Goal: Task Accomplishment & Management: Manage account settings

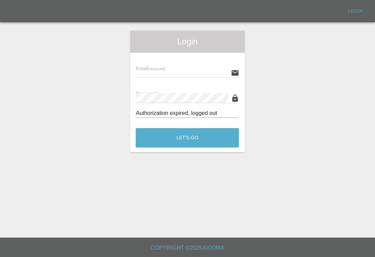
click at [202, 70] on input "text" at bounding box center [182, 73] width 92 height 10
type input "Smartpaintrepair1@gmail.com"
click at [187, 137] on button "Let's Go" at bounding box center [187, 137] width 103 height 19
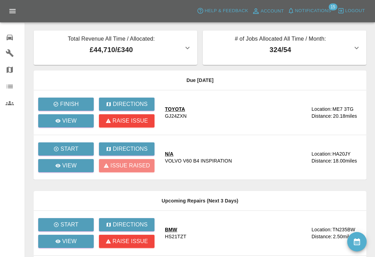
click at [296, 14] on span "Notifications" at bounding box center [313, 11] width 36 height 8
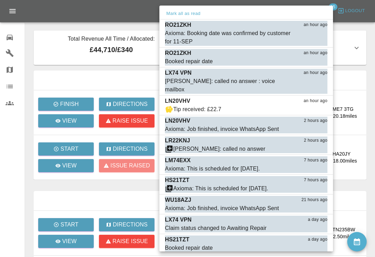
click at [295, 14] on div "Mark all as read" at bounding box center [246, 13] width 174 height 11
click at [189, 36] on div "Axioma: Booking date was confirmed by customer for 11-SEP" at bounding box center [229, 37] width 128 height 17
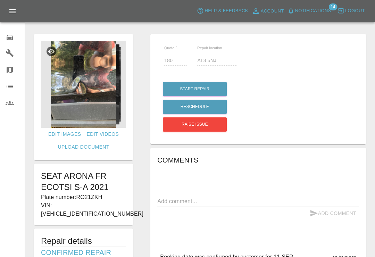
click at [292, 13] on icon "button" at bounding box center [290, 10] width 7 height 7
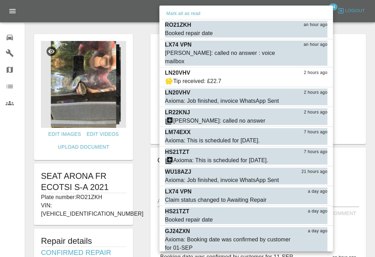
click at [317, 33] on button "Mark as read" at bounding box center [312, 34] width 31 height 8
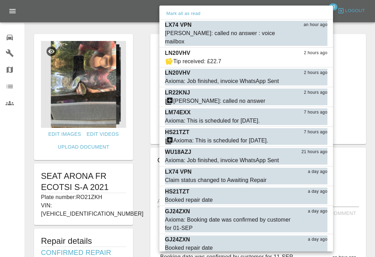
click at [311, 38] on button "Mark as read" at bounding box center [312, 42] width 31 height 8
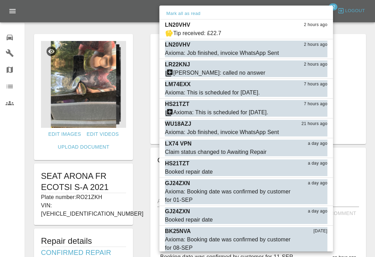
click at [315, 33] on button "Mark as read" at bounding box center [312, 34] width 31 height 8
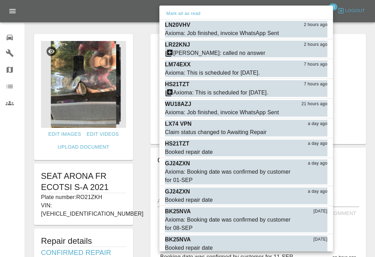
click at [315, 34] on button "Mark as read" at bounding box center [312, 34] width 31 height 8
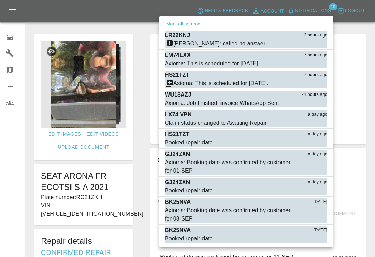
click at [318, 44] on button "Mark as read" at bounding box center [312, 44] width 31 height 8
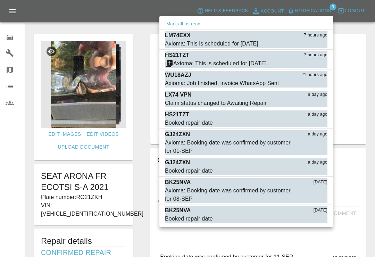
click at [318, 44] on button "Mark as read" at bounding box center [312, 44] width 31 height 8
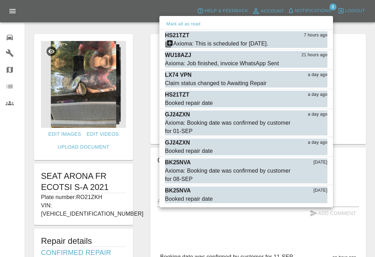
click at [315, 46] on button "Mark as read" at bounding box center [312, 44] width 31 height 8
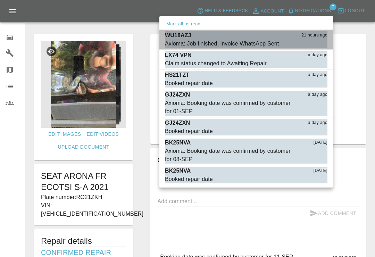
click at [315, 44] on button "Mark as read" at bounding box center [312, 44] width 31 height 8
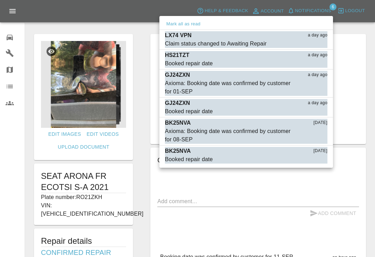
click at [316, 44] on button "Mark as read" at bounding box center [312, 44] width 31 height 8
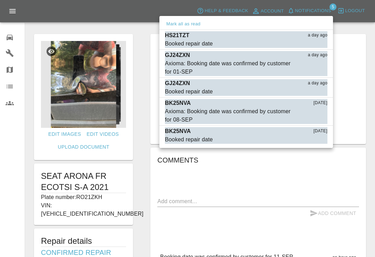
click at [318, 42] on button "Mark as read" at bounding box center [312, 44] width 31 height 8
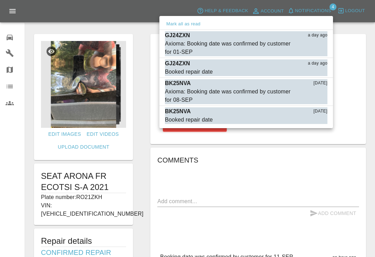
click at [181, 47] on div "Axioma: Booking date was confirmed by customer for 01-SEP" at bounding box center [229, 48] width 128 height 17
click at [181, 68] on div "Booked repair date" at bounding box center [189, 72] width 48 height 8
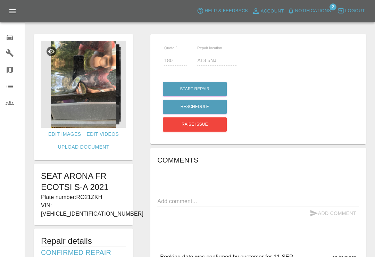
type input "300"
type input "ME7 3TG"
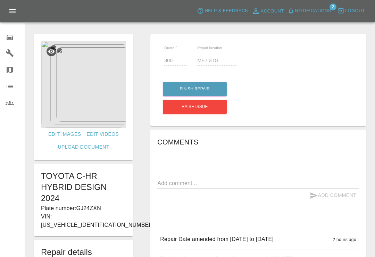
click at [299, 8] on span "Notifications" at bounding box center [313, 11] width 36 height 8
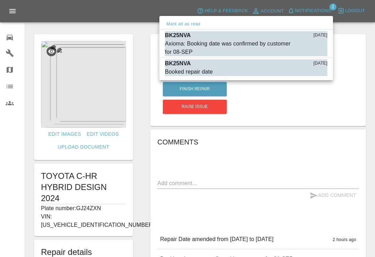
click at [239, 44] on div "Axioma: Booking date was confirmed by customer for 08-SEP" at bounding box center [229, 48] width 128 height 17
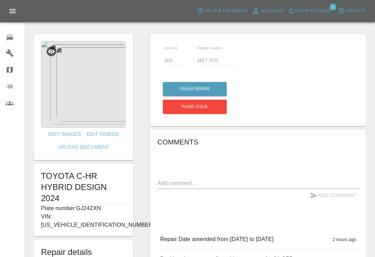
type input "170"
type input "Mk429gg"
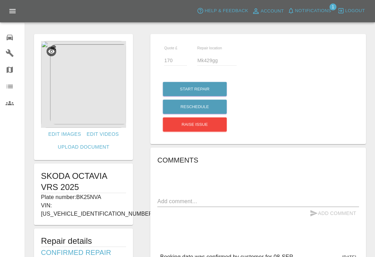
click at [303, 10] on span "Notifications" at bounding box center [313, 11] width 36 height 8
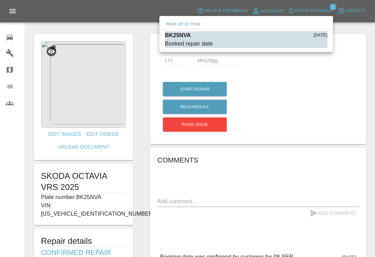
click at [310, 43] on button "Mark as read" at bounding box center [312, 44] width 31 height 8
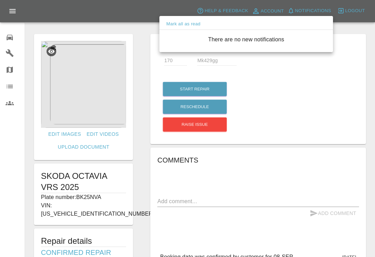
click at [14, 38] on div at bounding box center [187, 128] width 375 height 257
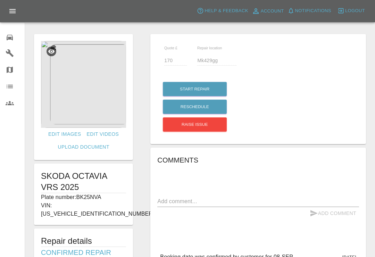
click at [13, 37] on icon at bounding box center [10, 37] width 8 height 8
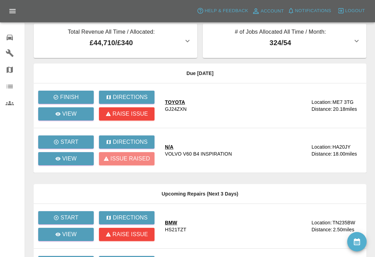
scroll to position [9, 0]
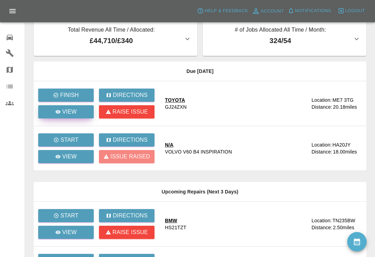
click at [74, 110] on p "View" at bounding box center [69, 112] width 15 height 8
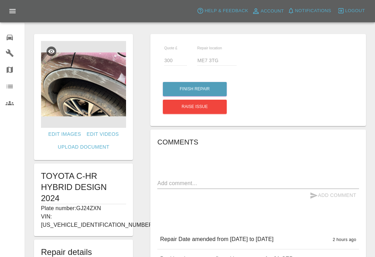
click at [10, 38] on icon at bounding box center [10, 38] width 6 height 6
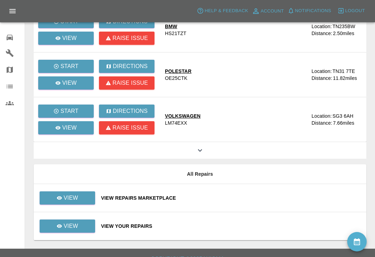
scroll to position [203, 0]
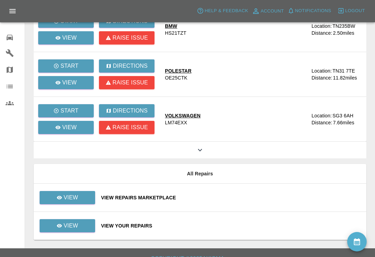
click at [184, 223] on div "View Your Repairs" at bounding box center [231, 225] width 260 height 7
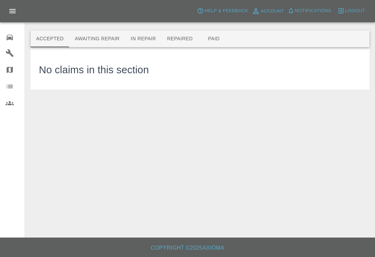
click at [172, 31] on button "Repaired" at bounding box center [179, 39] width 37 height 17
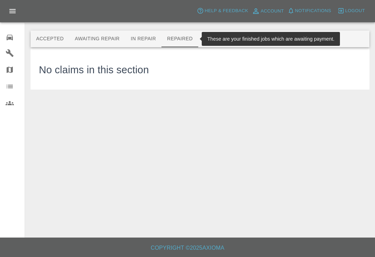
click at [177, 43] on button "Repaired" at bounding box center [179, 39] width 37 height 17
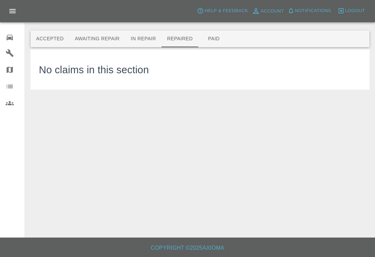
click at [183, 68] on div "No claims in this section" at bounding box center [200, 69] width 322 height 26
click at [210, 35] on button "Paid" at bounding box center [213, 39] width 31 height 17
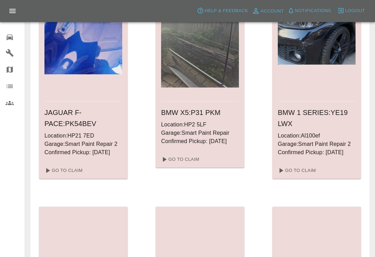
scroll to position [2535, 0]
click at [62, 168] on link "Go To Claim" at bounding box center [63, 170] width 43 height 11
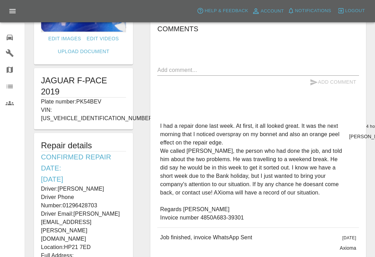
scroll to position [95, 0]
click at [255, 66] on textarea at bounding box center [258, 70] width 202 height 8
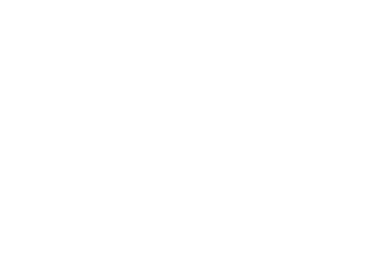
scroll to position [89, 0]
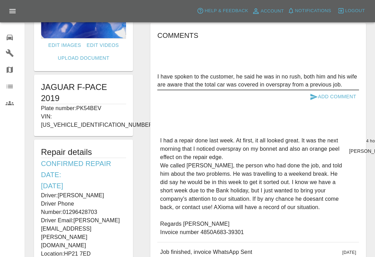
type textarea "I have spoken to the customer, he said he was in no rush, both him and his wife…"
click at [331, 99] on button "Add Comment" at bounding box center [333, 96] width 52 height 13
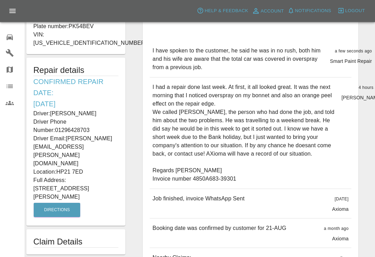
scroll to position [171, 0]
click at [11, 37] on icon at bounding box center [10, 38] width 6 height 6
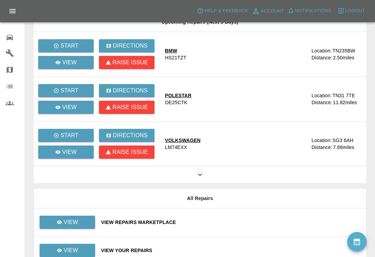
scroll to position [176, 0]
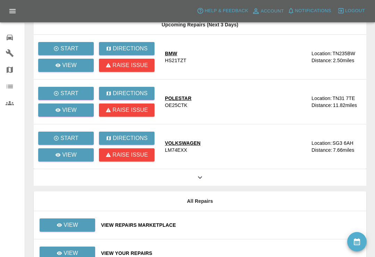
click at [199, 174] on icon at bounding box center [200, 177] width 8 height 8
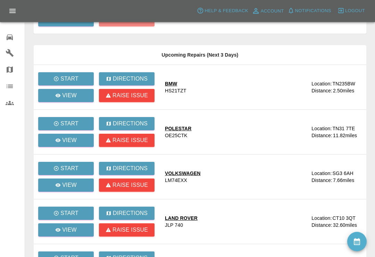
scroll to position [147, 0]
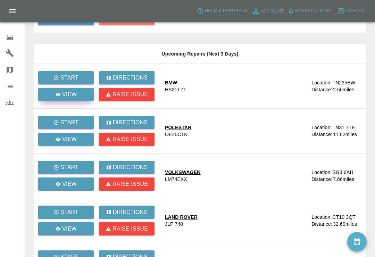
click at [56, 93] on icon at bounding box center [58, 95] width 6 height 6
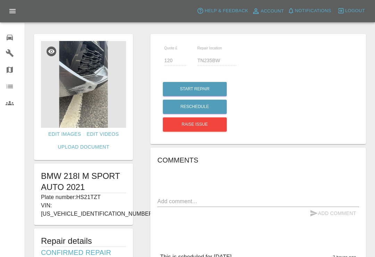
click at [87, 83] on img at bounding box center [83, 84] width 85 height 87
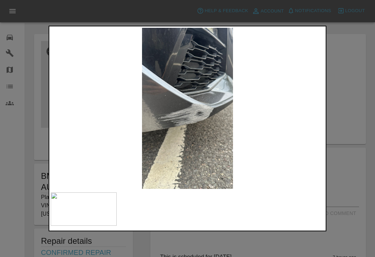
click at [350, 33] on div at bounding box center [187, 128] width 375 height 257
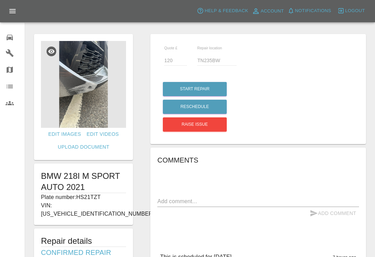
click at [11, 39] on icon at bounding box center [10, 38] width 6 height 6
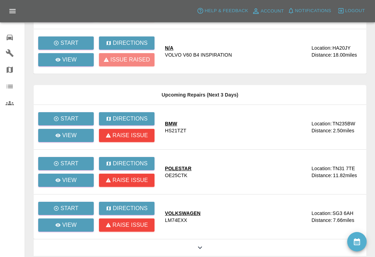
scroll to position [106, 0]
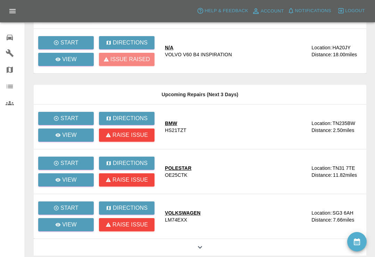
click at [200, 244] on icon at bounding box center [200, 247] width 8 height 8
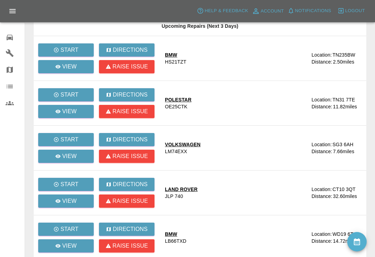
scroll to position [174, 0]
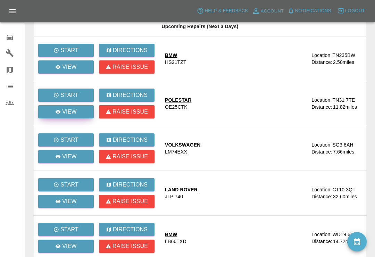
click at [73, 110] on p "View" at bounding box center [69, 112] width 15 height 8
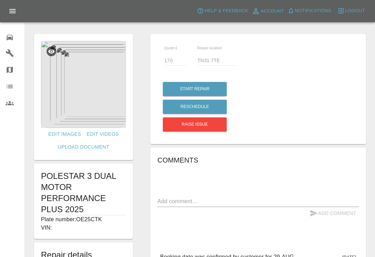
click at [15, 36] on div "0" at bounding box center [15, 37] width 19 height 10
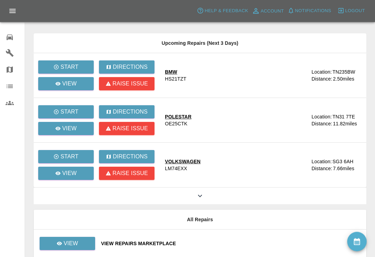
scroll to position [166, 0]
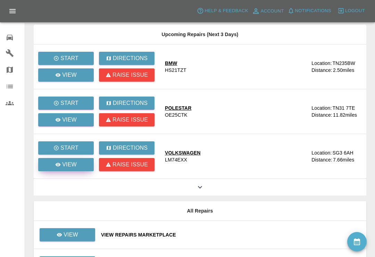
click at [76, 163] on p "View" at bounding box center [69, 164] width 15 height 8
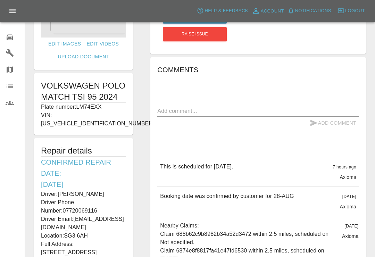
scroll to position [92, 0]
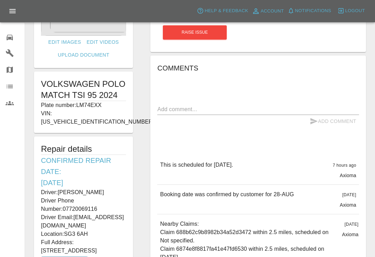
click at [9, 37] on icon at bounding box center [10, 38] width 6 height 6
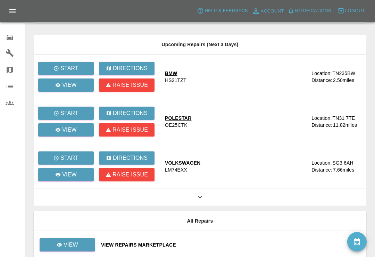
scroll to position [157, 0]
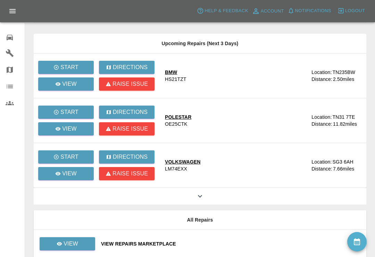
click at [201, 195] on icon at bounding box center [200, 196] width 4 height 2
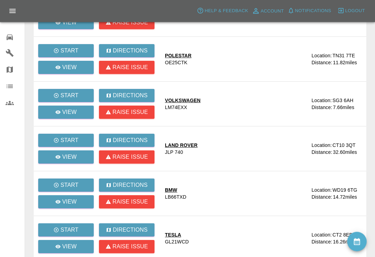
scroll to position [219, 0]
click at [77, 159] on link "View" at bounding box center [66, 156] width 56 height 13
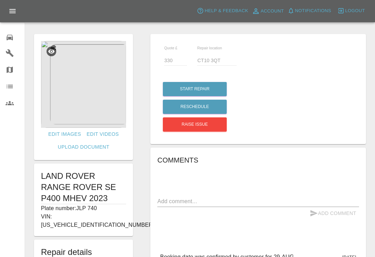
click at [12, 37] on icon at bounding box center [10, 38] width 6 height 6
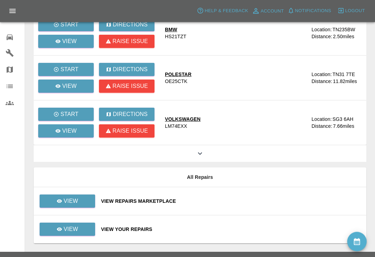
scroll to position [203, 0]
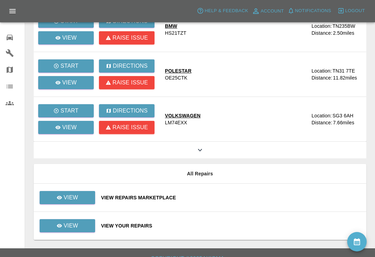
click at [202, 149] on icon at bounding box center [200, 150] width 4 height 2
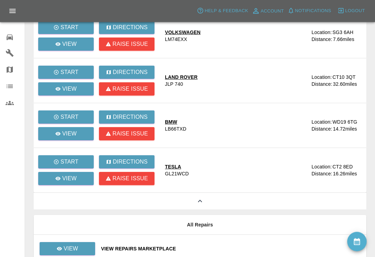
scroll to position [291, 0]
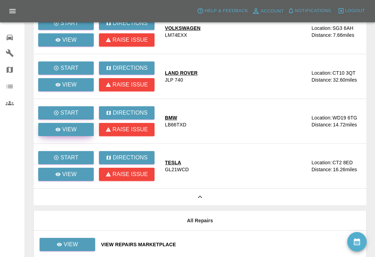
click at [74, 128] on p "View" at bounding box center [69, 129] width 15 height 8
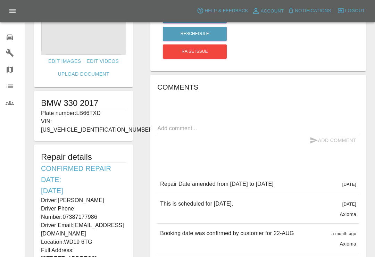
scroll to position [73, 0]
click at [13, 41] on icon at bounding box center [10, 37] width 8 height 8
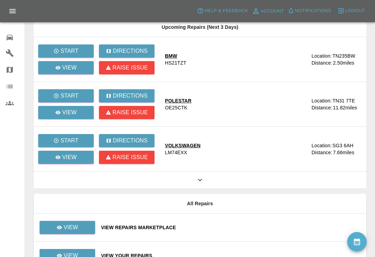
scroll to position [173, 0]
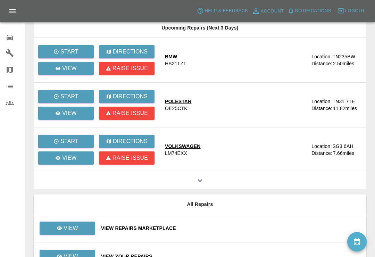
click at [200, 178] on icon at bounding box center [200, 180] width 8 height 8
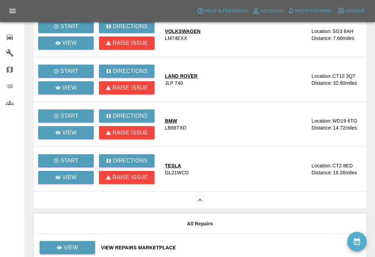
scroll to position [288, 0]
click at [78, 175] on link "View" at bounding box center [66, 177] width 56 height 13
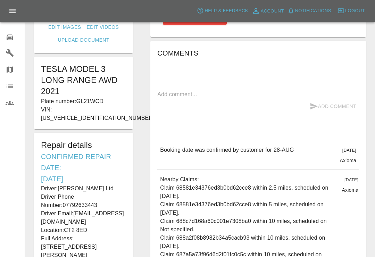
scroll to position [107, 0]
click at [10, 39] on icon at bounding box center [10, 38] width 6 height 6
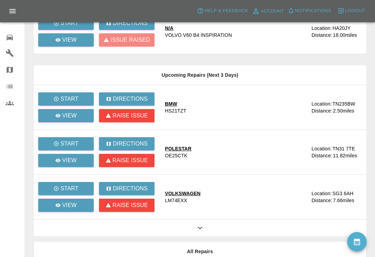
scroll to position [155, 0]
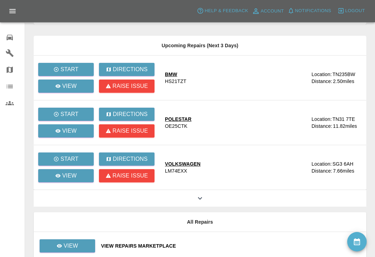
click at [201, 198] on icon at bounding box center [200, 198] width 8 height 8
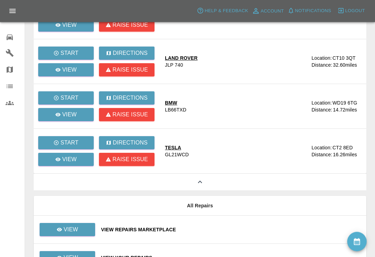
scroll to position [306, 0]
click at [77, 160] on link "View" at bounding box center [66, 159] width 56 height 13
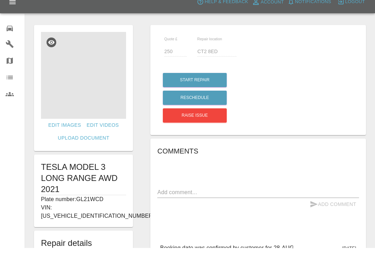
scroll to position [9, 0]
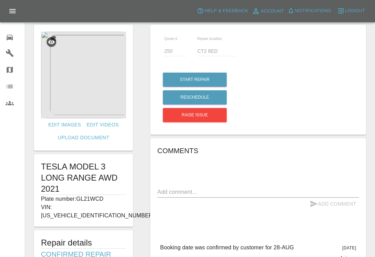
click at [13, 37] on icon at bounding box center [10, 38] width 6 height 6
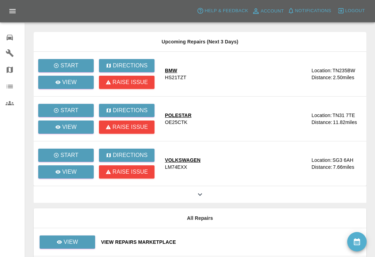
scroll to position [203, 0]
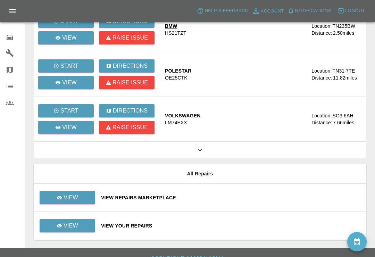
click at [221, 228] on div "View Your Repairs" at bounding box center [231, 225] width 260 height 7
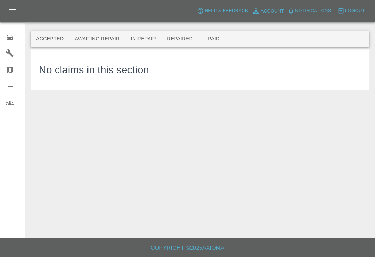
click at [110, 41] on button "Awaiting Repair" at bounding box center [97, 39] width 56 height 17
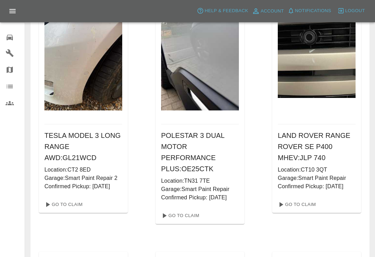
scroll to position [312, 0]
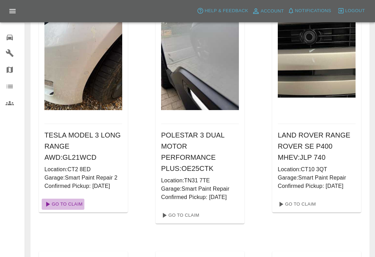
click at [70, 206] on link "Go To Claim" at bounding box center [63, 204] width 43 height 11
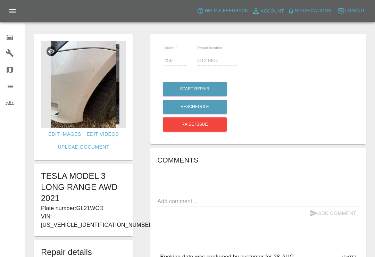
click at [93, 106] on img at bounding box center [83, 84] width 85 height 87
